Goal: Task Accomplishment & Management: Complete application form

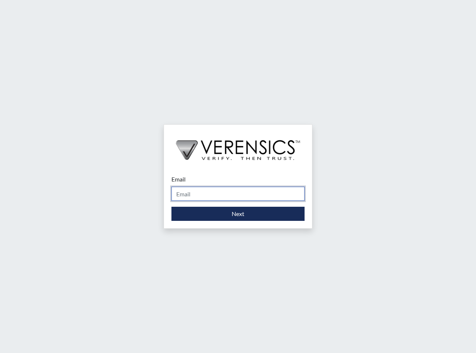
click at [190, 194] on input "Email" at bounding box center [237, 194] width 133 height 14
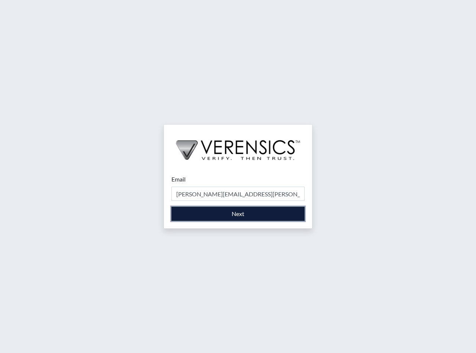
click at [219, 221] on button "Next" at bounding box center [237, 214] width 133 height 14
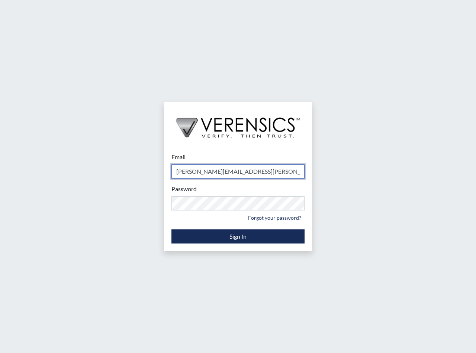
click at [199, 175] on input "[PERSON_NAME][EMAIL_ADDRESS][PERSON_NAME][DOMAIN_NAME]" at bounding box center [237, 172] width 133 height 14
click at [197, 174] on input "[PERSON_NAME][EMAIL_ADDRESS][PERSON_NAME][DOMAIN_NAME]" at bounding box center [237, 172] width 133 height 14
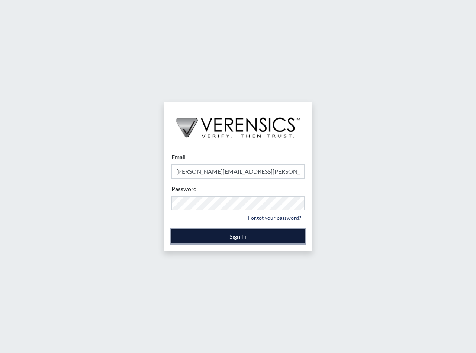
click at [223, 238] on button "Sign In" at bounding box center [237, 237] width 133 height 14
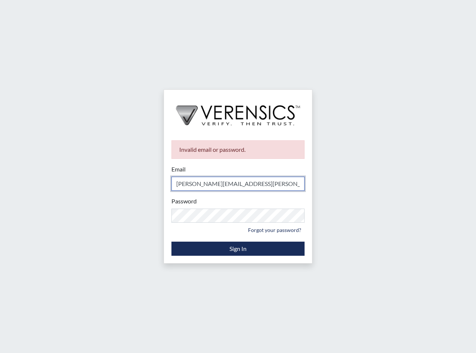
click at [257, 186] on input "[PERSON_NAME][EMAIL_ADDRESS][PERSON_NAME][DOMAIN_NAME]" at bounding box center [237, 184] width 133 height 14
click at [198, 186] on input "[PERSON_NAME][EMAIL_ADDRESS][PERSON_NAME][DOMAIN_NAME]" at bounding box center [237, 184] width 133 height 14
type input "[PERSON_NAME][EMAIL_ADDRESS][PERSON_NAME][DOMAIN_NAME]"
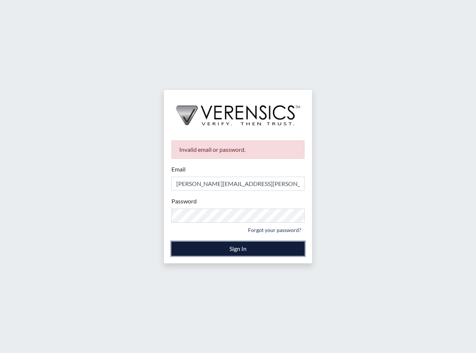
click at [212, 252] on button "Sign In" at bounding box center [237, 249] width 133 height 14
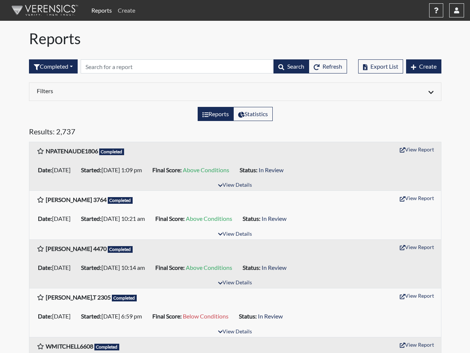
click at [120, 10] on link "Create" at bounding box center [126, 10] width 23 height 15
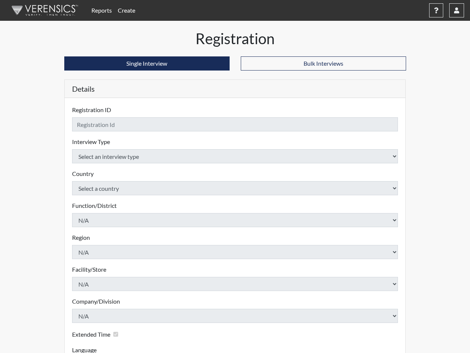
checkbox input "true"
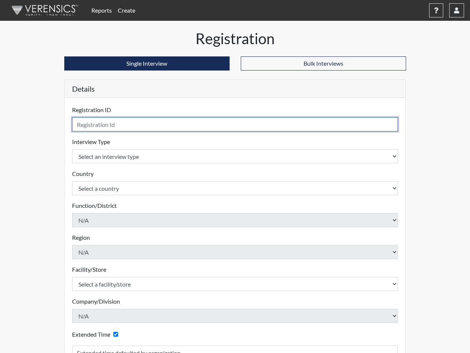
click at [96, 120] on input "text" at bounding box center [235, 124] width 326 height 14
type input "ABurr318"
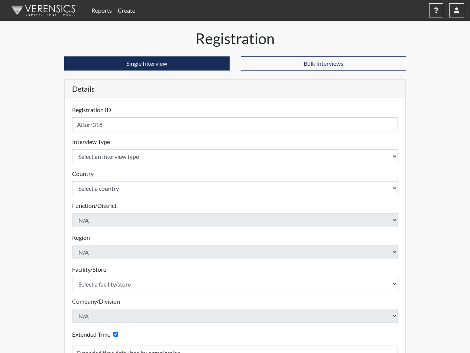
click at [129, 9] on link "Create" at bounding box center [126, 10] width 23 height 15
click at [124, 11] on link "Create" at bounding box center [126, 10] width 23 height 15
click at [127, 11] on link "Create" at bounding box center [126, 10] width 23 height 15
click at [104, 12] on link "Reports" at bounding box center [101, 10] width 26 height 15
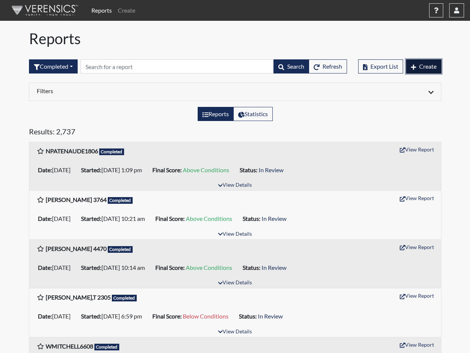
click at [422, 69] on span "Create" at bounding box center [427, 66] width 17 height 7
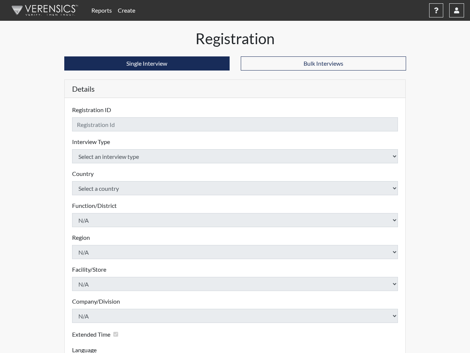
checkbox input "true"
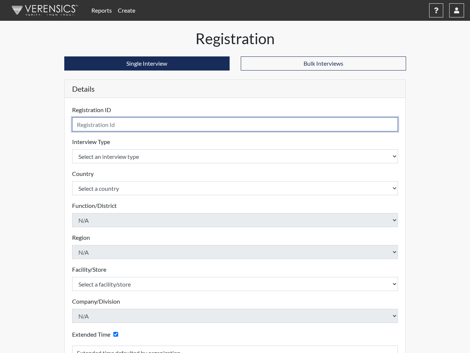
click at [95, 126] on input "text" at bounding box center [235, 124] width 326 height 14
type input "a"
type input "ABURR3183"
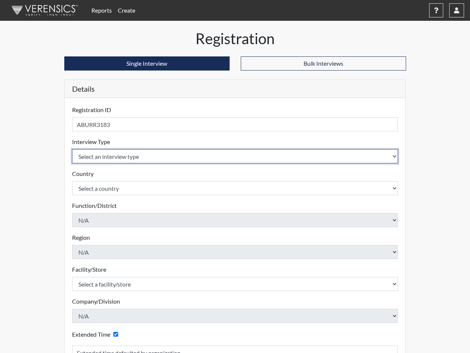
select select "ff733e93-e1bf-11ea-9c9f-0eff0cf7eb8f"
click at [72, 149] on select "Select an interview type Corrections Pre-Employment" at bounding box center [235, 156] width 326 height 14
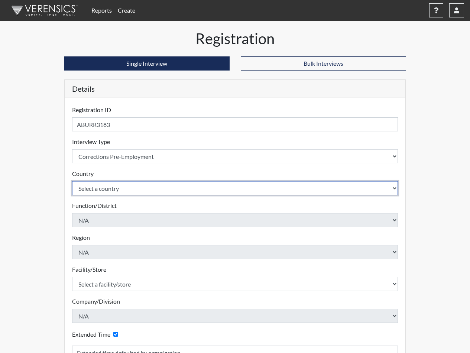
select select "united-states-of-[GEOGRAPHIC_DATA]"
click at [72, 181] on select "Select a country [GEOGRAPHIC_DATA] [GEOGRAPHIC_DATA]" at bounding box center [235, 188] width 326 height 14
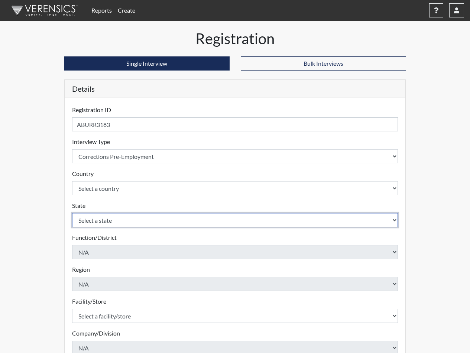
select select "SC"
click at [72, 213] on select "Select a state [US_STATE] [US_STATE] [US_STATE] [US_STATE] [US_STATE] [US_STATE…" at bounding box center [235, 220] width 326 height 14
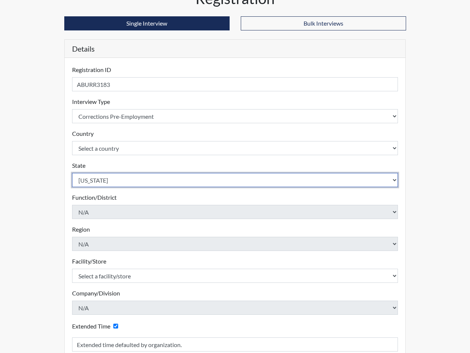
scroll to position [59, 0]
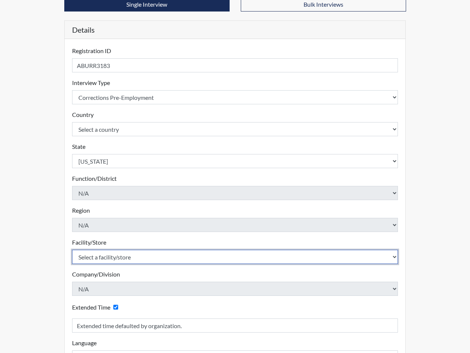
select select "6b2bc1c5-f1d6-4d28-88b9-775fabb55177"
click at [72, 250] on select "Select a facility/store [GEOGRAPHIC_DATA] CI Broad River CI [PERSON_NAME] CI Di…" at bounding box center [235, 257] width 326 height 14
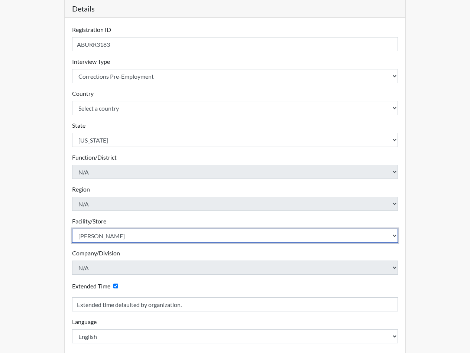
scroll to position [117, 0]
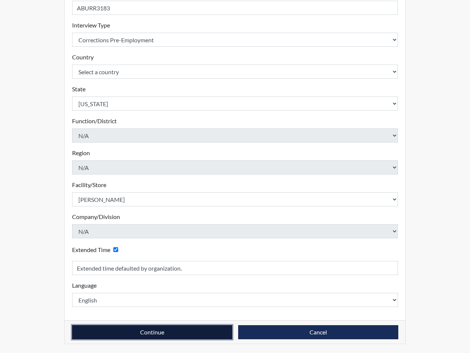
click at [126, 334] on button "Continue" at bounding box center [152, 333] width 160 height 14
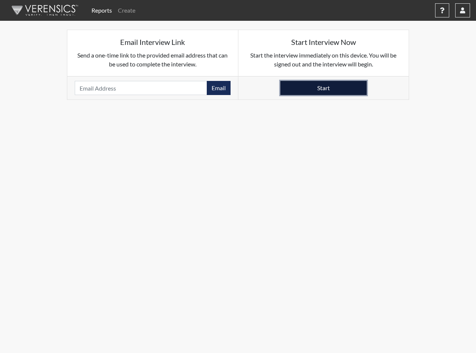
click at [338, 83] on button "Start" at bounding box center [323, 88] width 86 height 14
